Goal: Task Accomplishment & Management: Complete application form

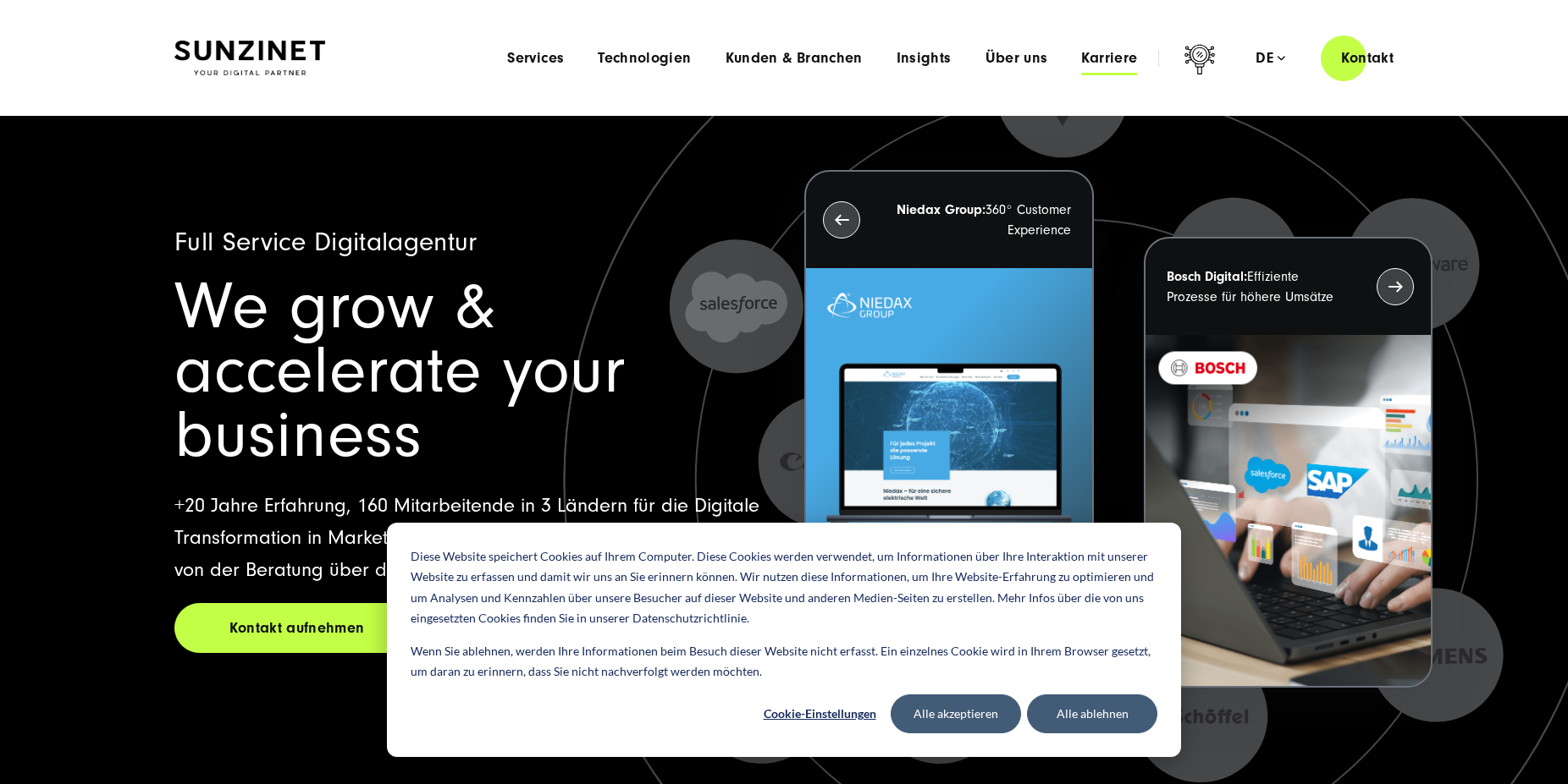
click at [1112, 59] on span "Karriere" at bounding box center [1109, 58] width 56 height 17
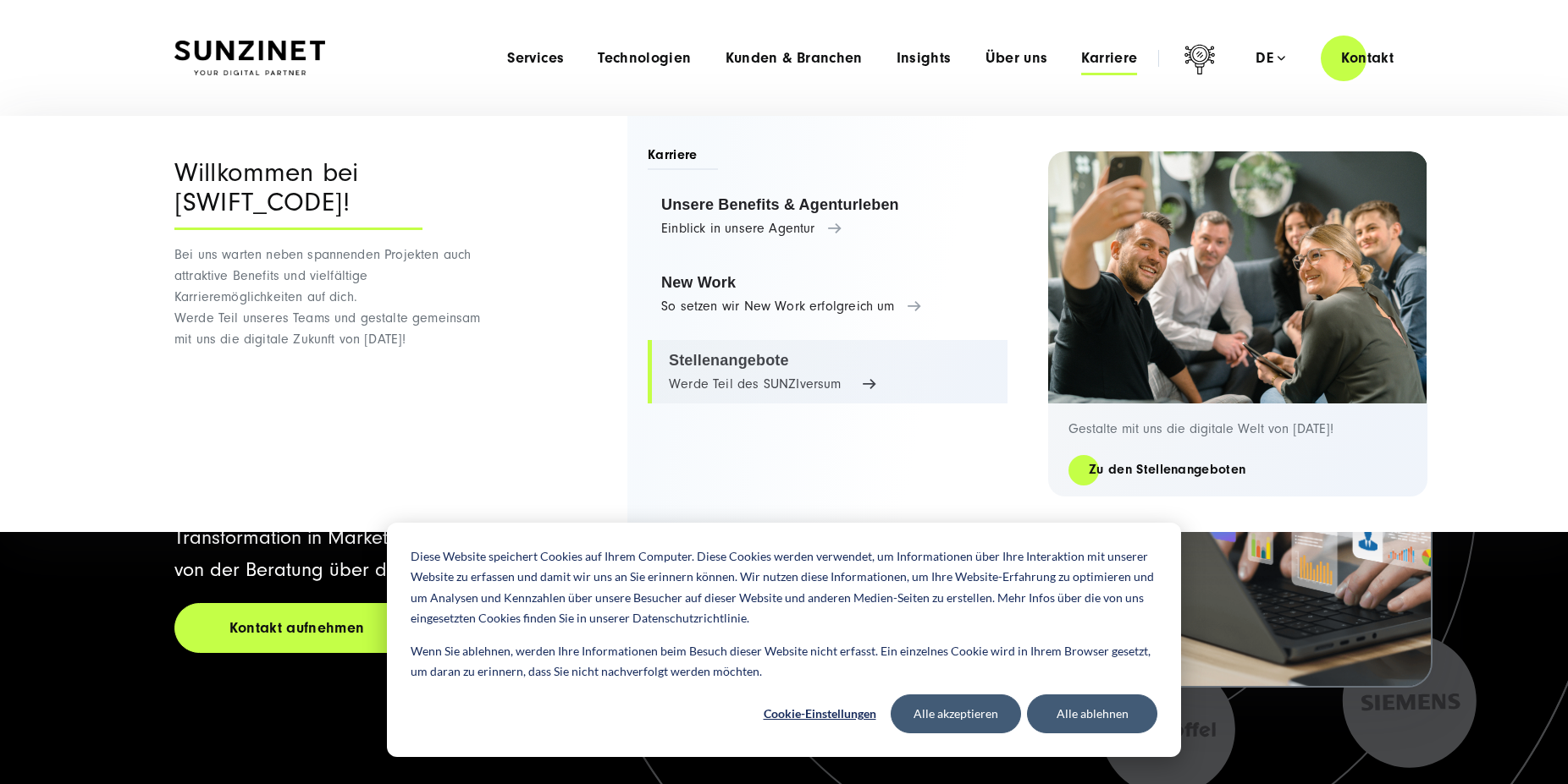
click at [783, 383] on link "Stellenangebote Werde Teil des SUNZIversum" at bounding box center [827, 372] width 360 height 64
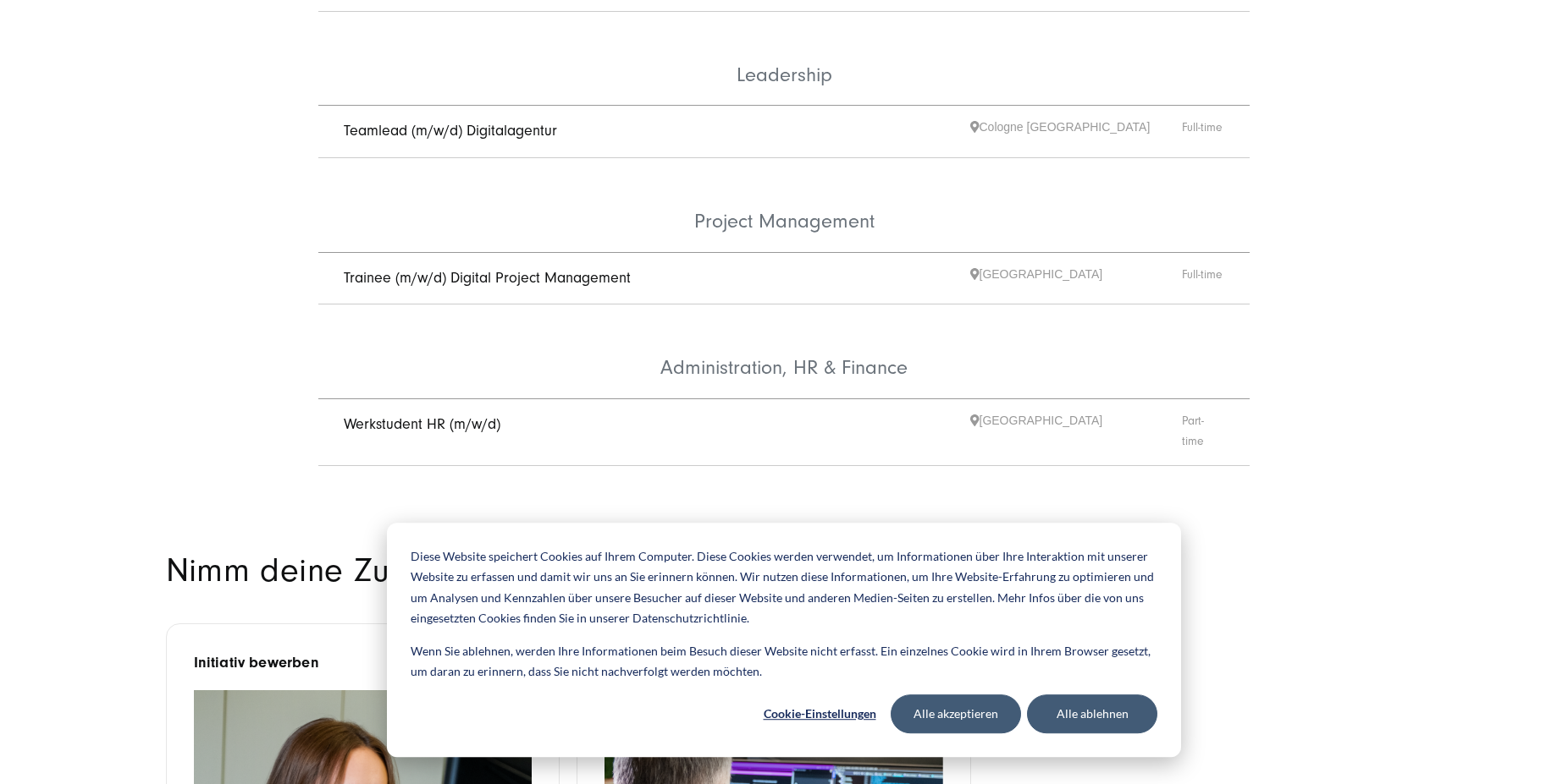
scroll to position [1151, 0]
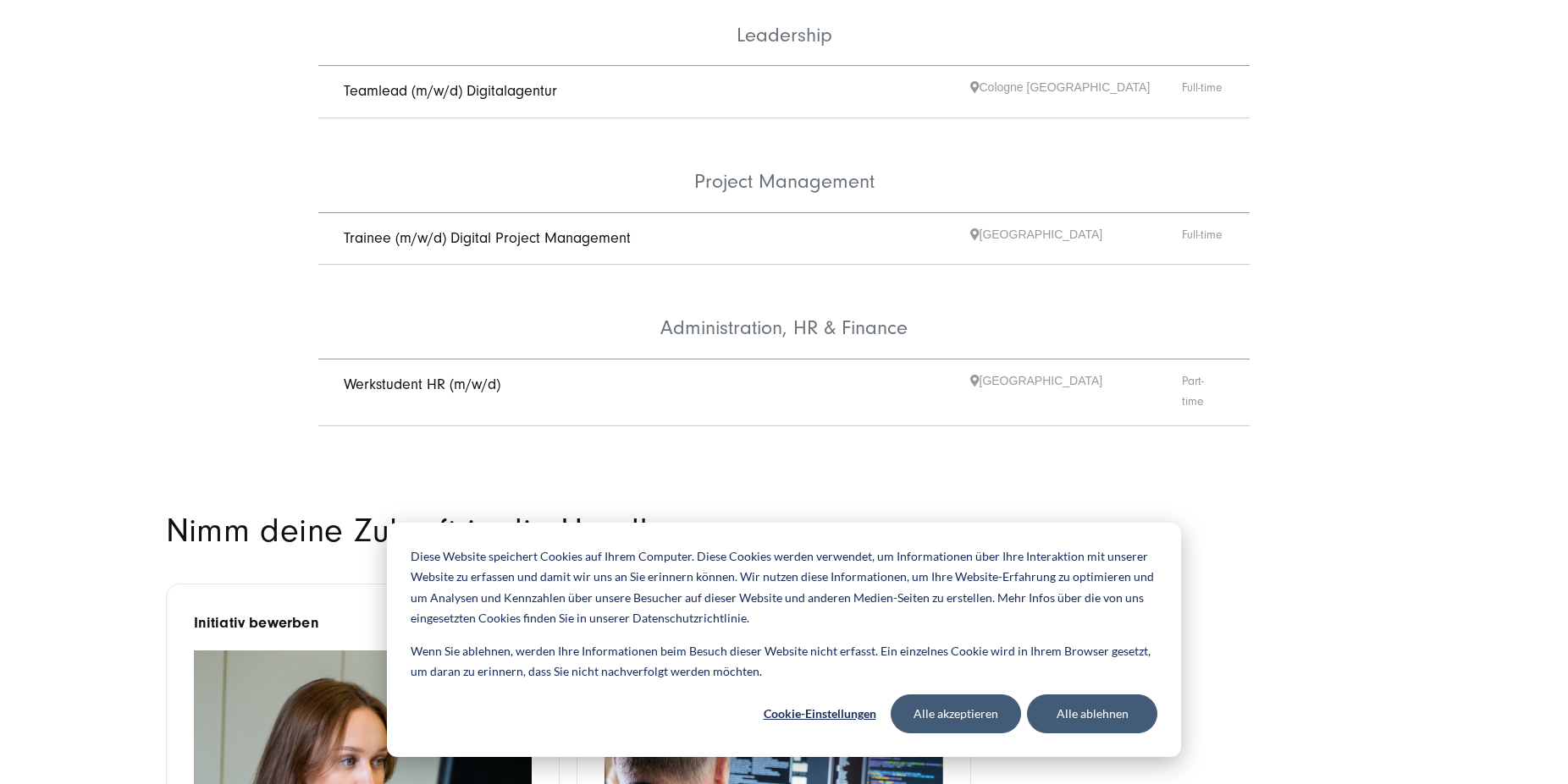
click at [459, 229] on link "Trainee (m/w/d) Digital Project Management" at bounding box center [487, 238] width 287 height 18
